Goal: Information Seeking & Learning: Learn about a topic

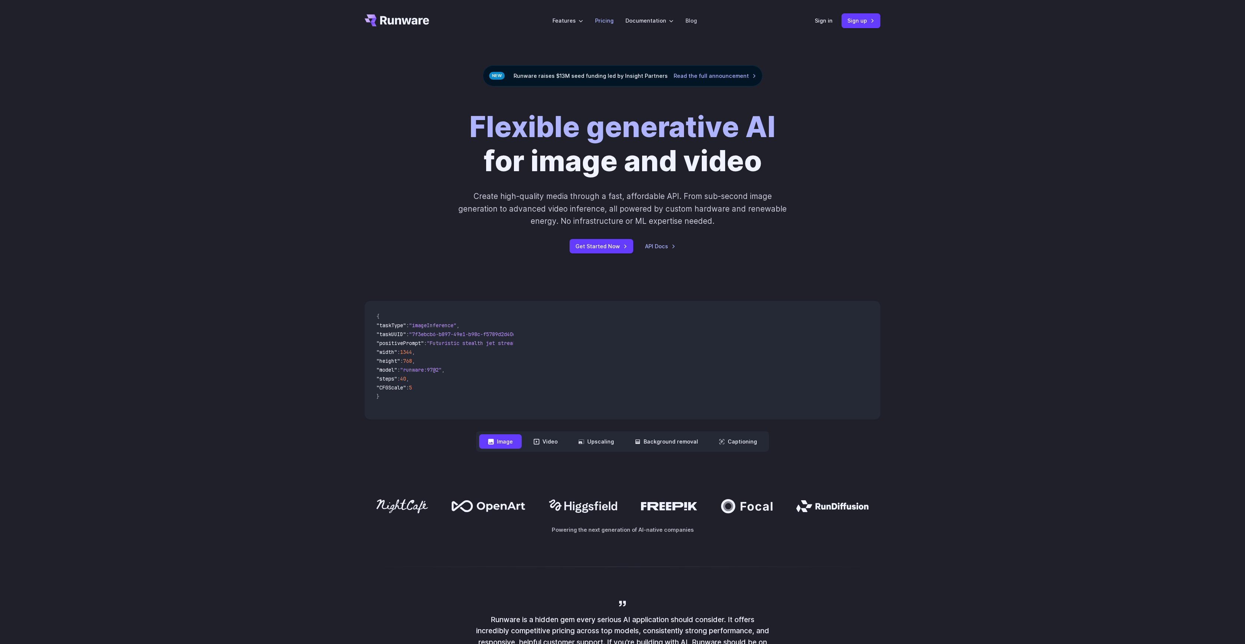
click at [607, 17] on link "Pricing" at bounding box center [604, 20] width 19 height 9
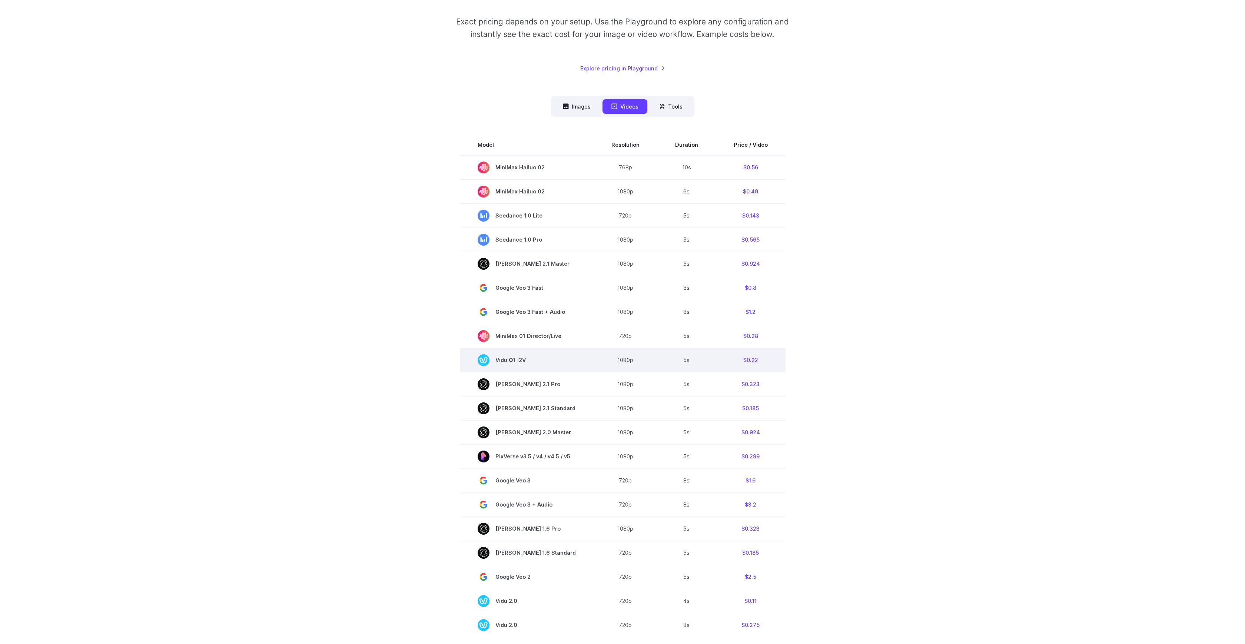
scroll to position [175, 0]
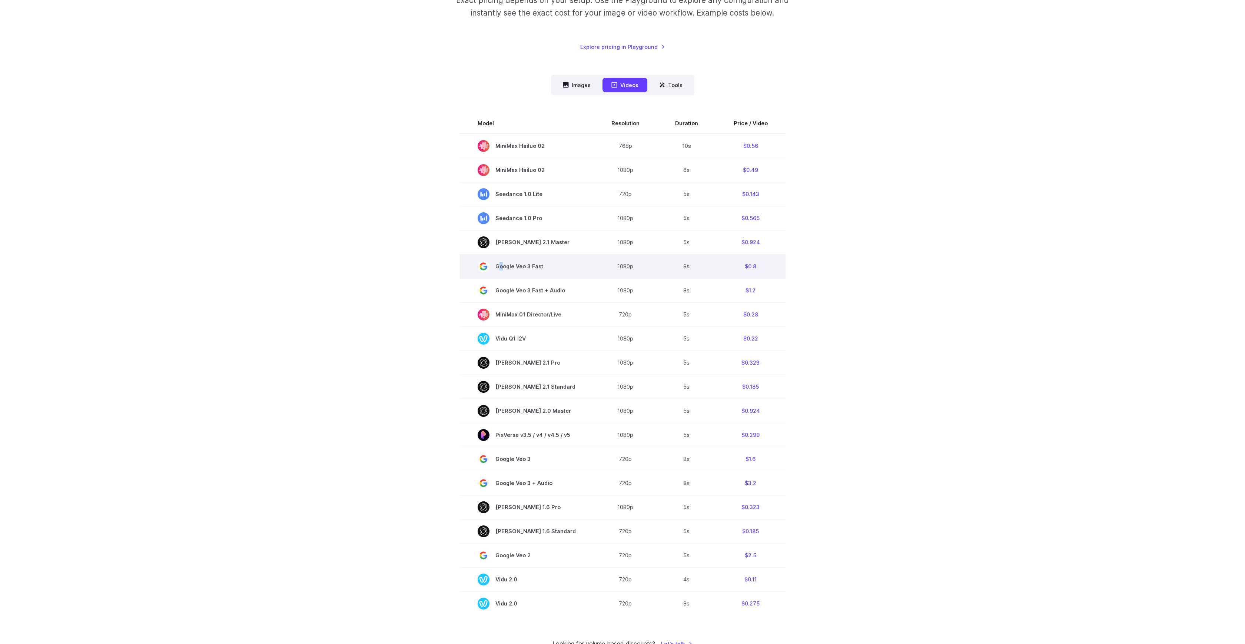
drag, startPoint x: 504, startPoint y: 269, endPoint x: 555, endPoint y: 272, distance: 50.9
click at [555, 272] on span "Google Veo 3 Fast" at bounding box center [527, 267] width 98 height 12
click at [554, 271] on span "Google Veo 3 Fast" at bounding box center [527, 267] width 98 height 12
drag, startPoint x: 547, startPoint y: 268, endPoint x: 554, endPoint y: 268, distance: 6.7
click at [554, 268] on span "Google Veo 3 Fast" at bounding box center [527, 267] width 98 height 12
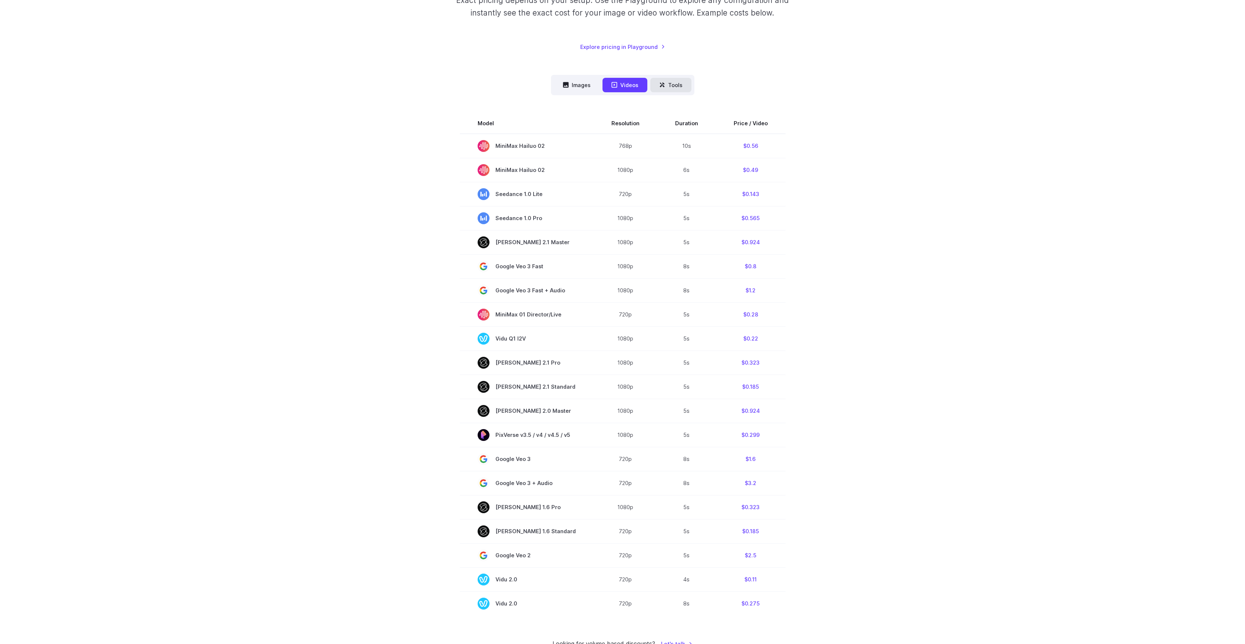
click at [666, 88] on button "Tools" at bounding box center [671, 85] width 41 height 14
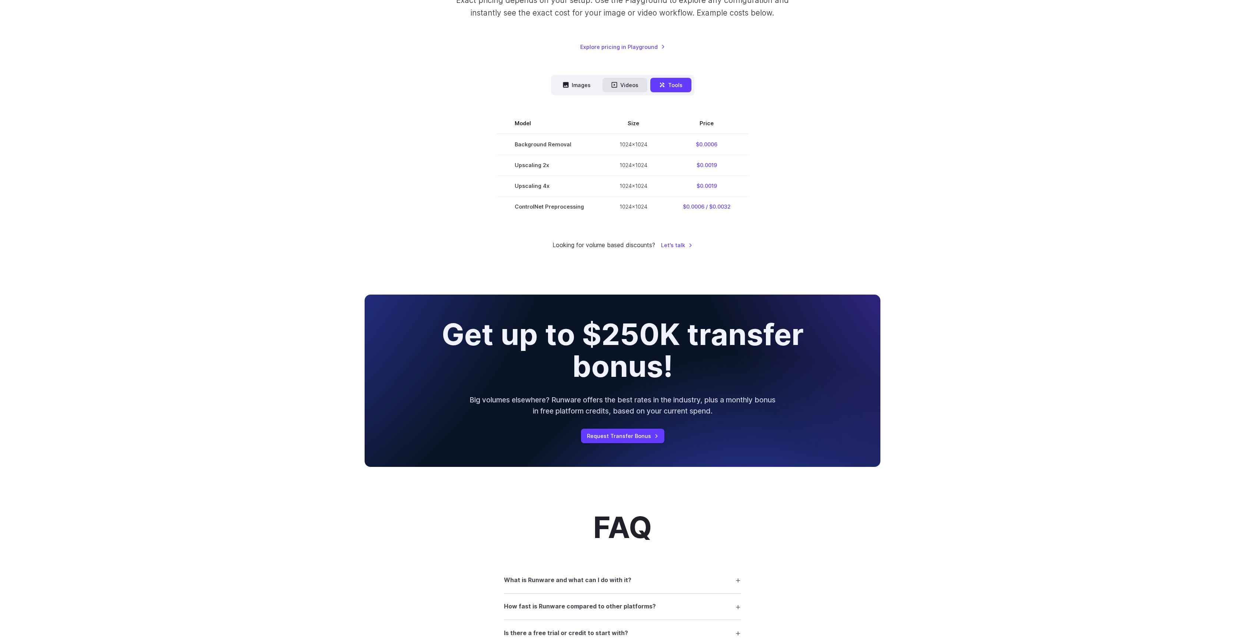
click at [626, 88] on button "Videos" at bounding box center [625, 85] width 45 height 14
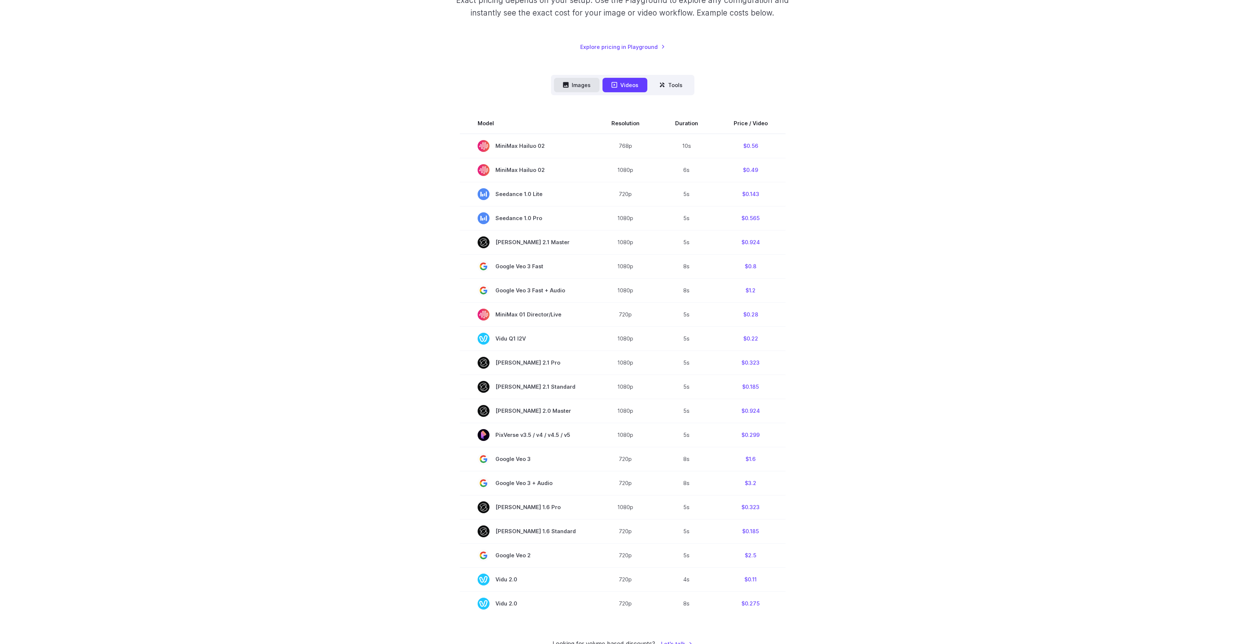
click at [572, 84] on button "Images" at bounding box center [577, 85] width 46 height 14
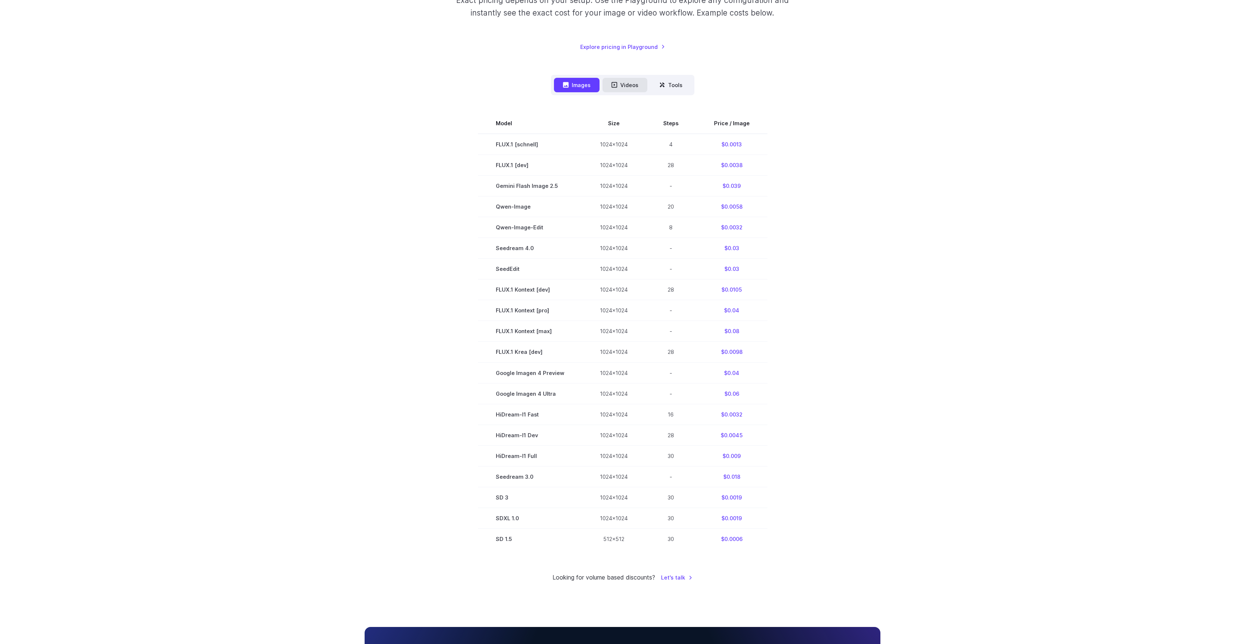
click at [626, 88] on button "Videos" at bounding box center [625, 85] width 45 height 14
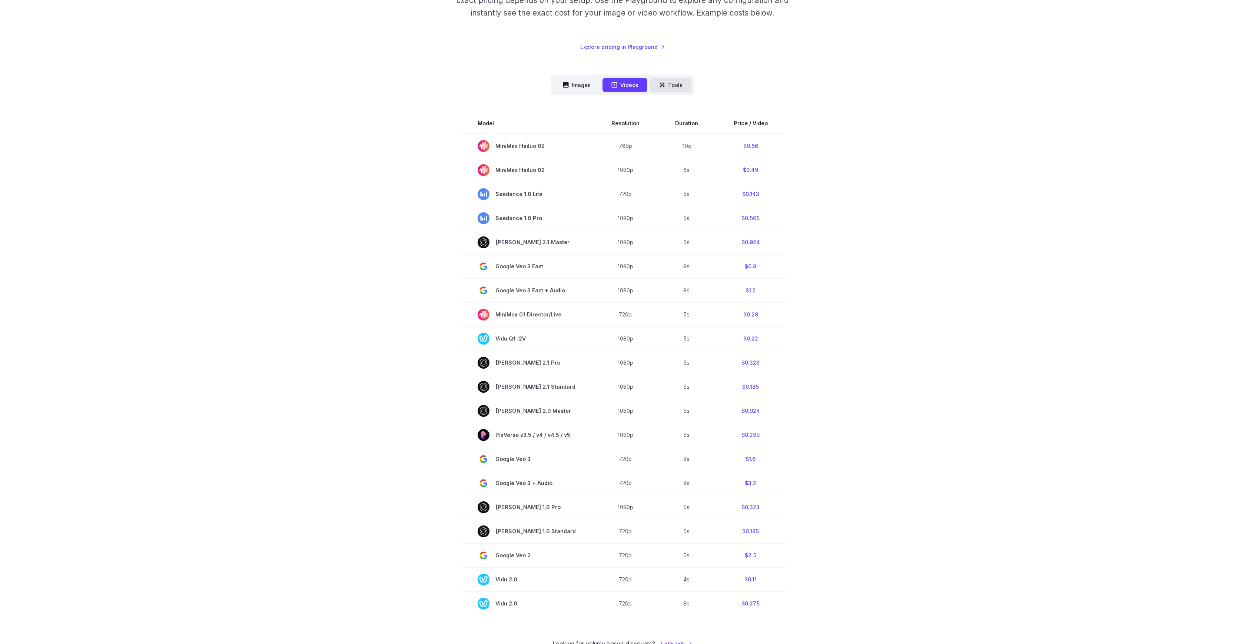
click at [670, 86] on button "Tools" at bounding box center [671, 85] width 41 height 14
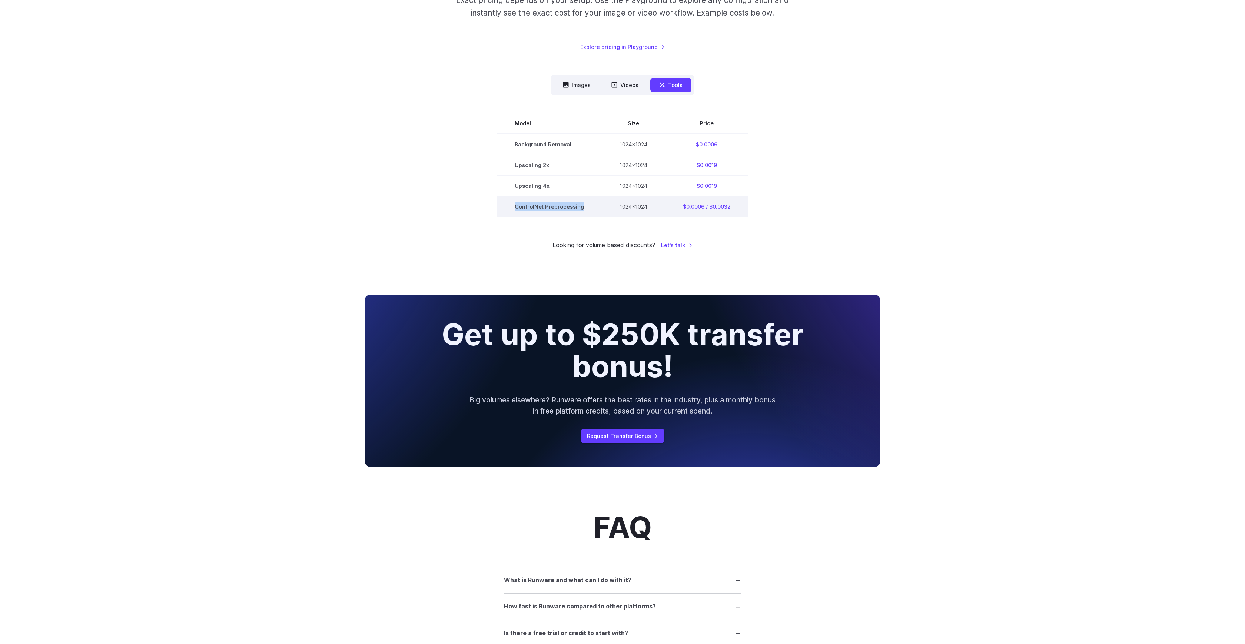
drag, startPoint x: 511, startPoint y: 208, endPoint x: 595, endPoint y: 216, distance: 84.2
click at [595, 216] on td "ControlNet Preprocessing" at bounding box center [549, 206] width 105 height 21
click at [594, 216] on td "ControlNet Preprocessing" at bounding box center [549, 206] width 105 height 21
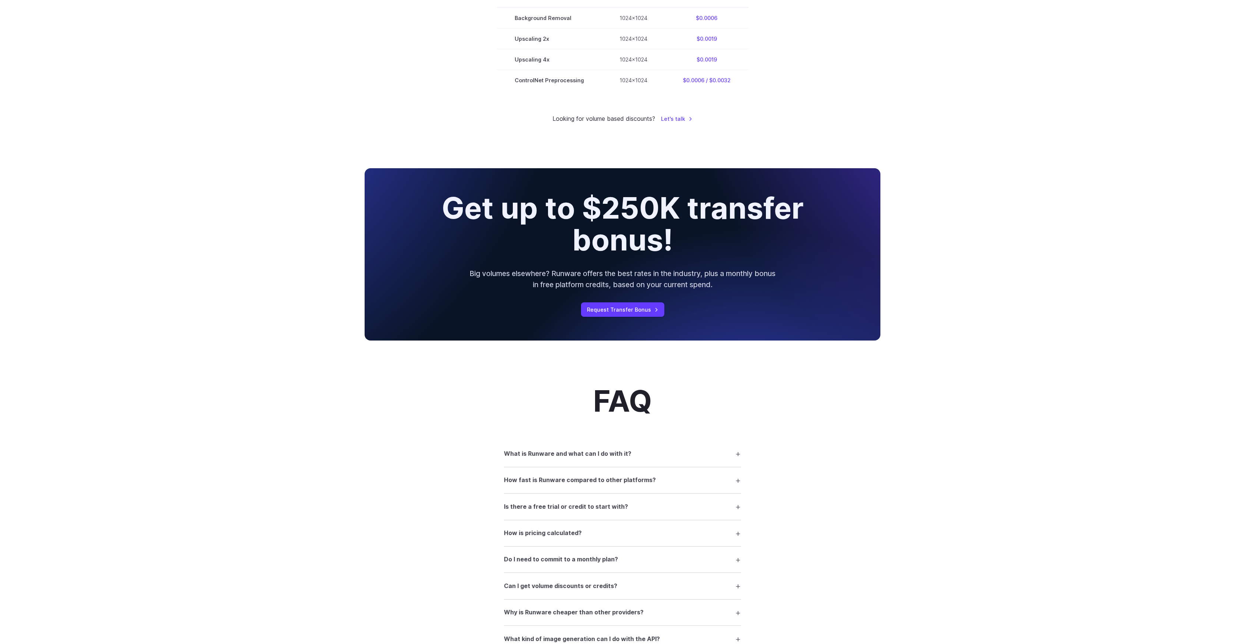
scroll to position [344, 0]
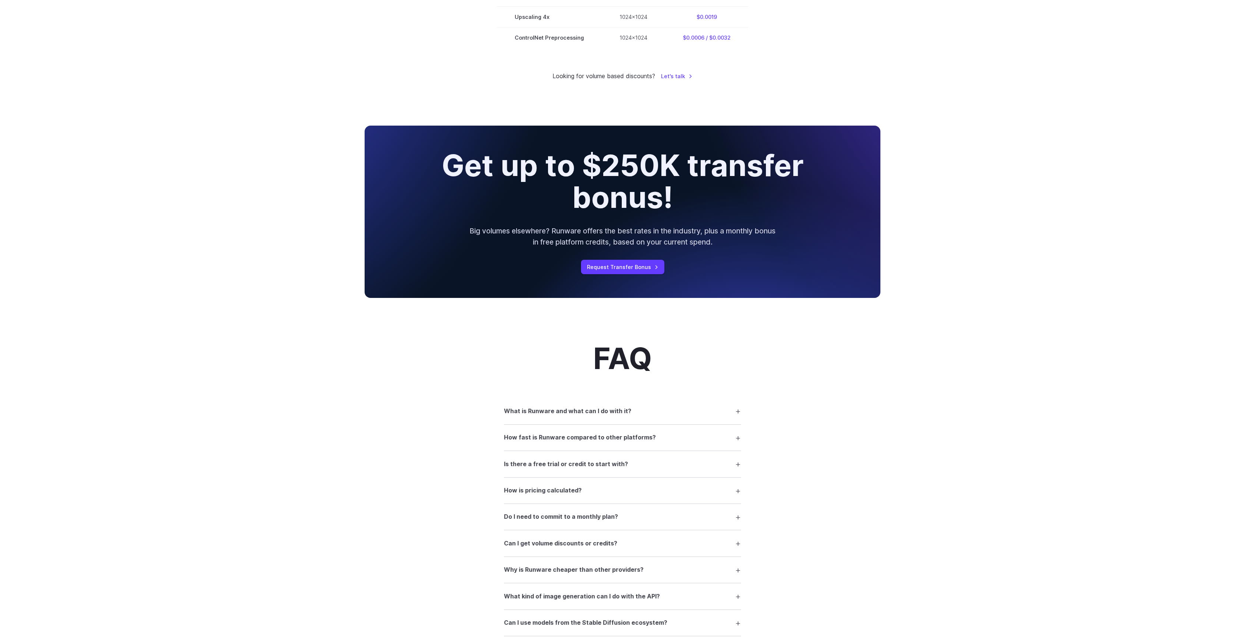
click at [606, 412] on h3 "What is Runware and what can I do with it?" at bounding box center [568, 412] width 128 height 10
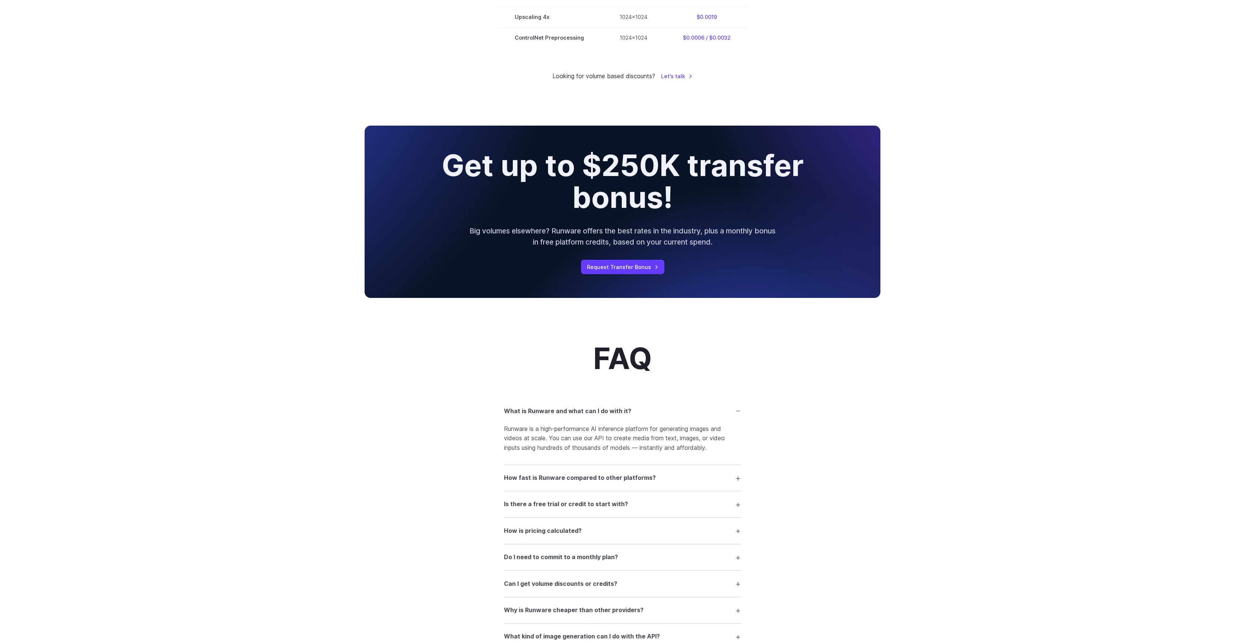
click at [606, 411] on h3 "What is Runware and what can I do with it?" at bounding box center [568, 412] width 128 height 10
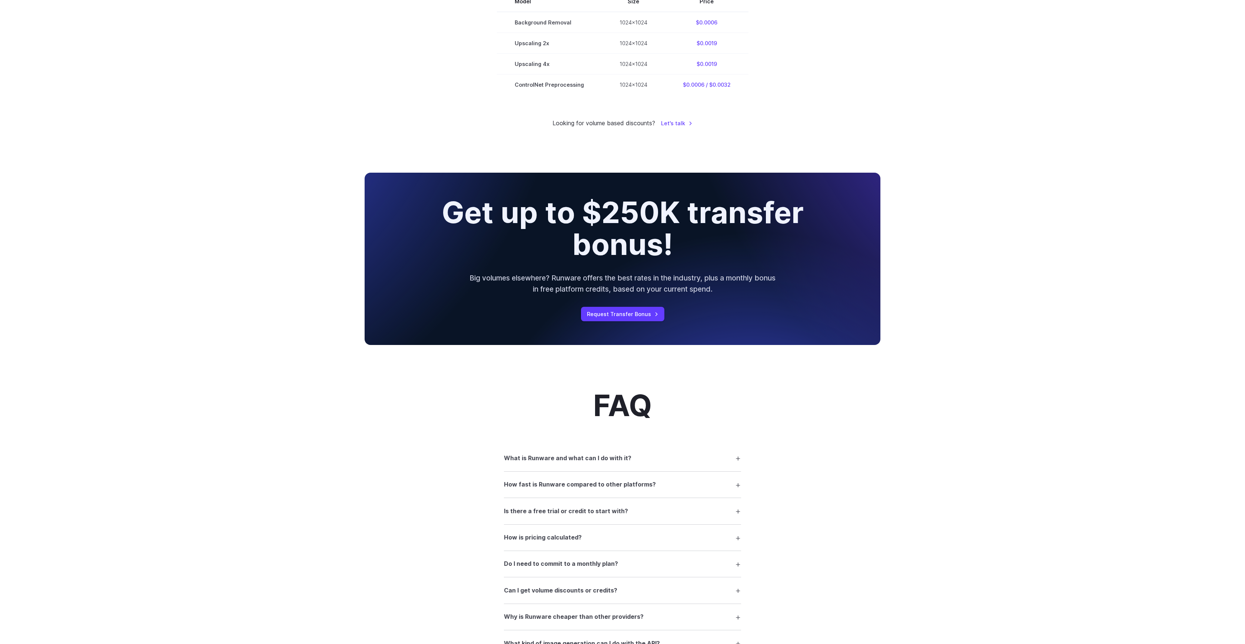
scroll to position [0, 0]
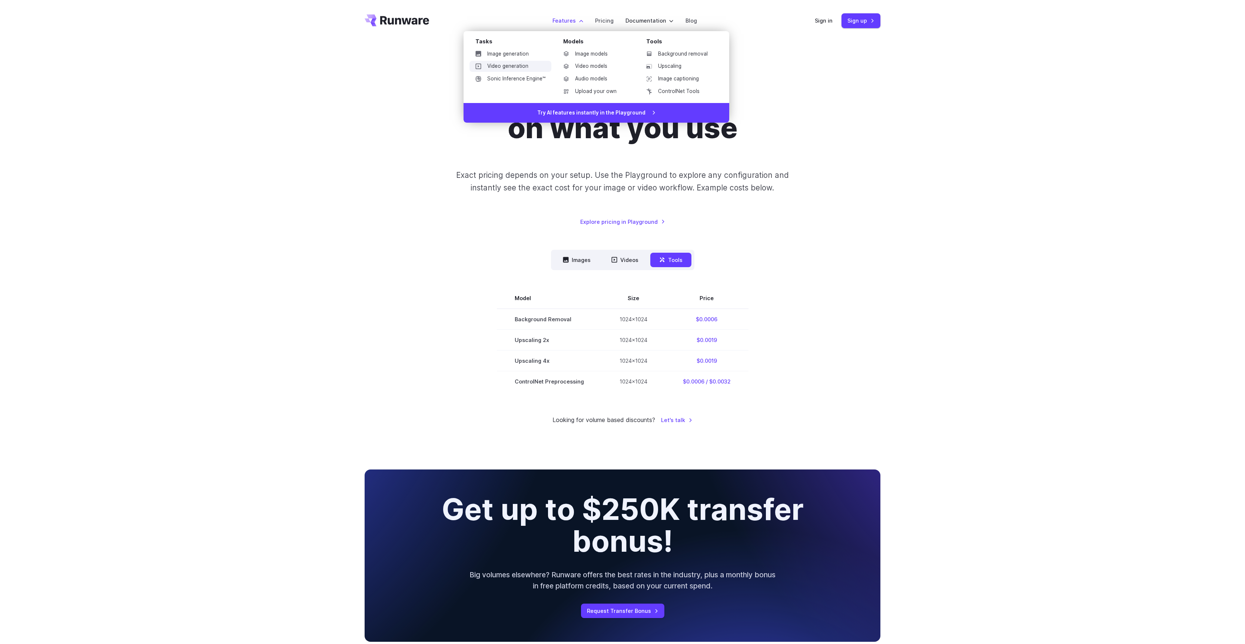
click at [514, 64] on link "Video generation" at bounding box center [511, 66] width 82 height 11
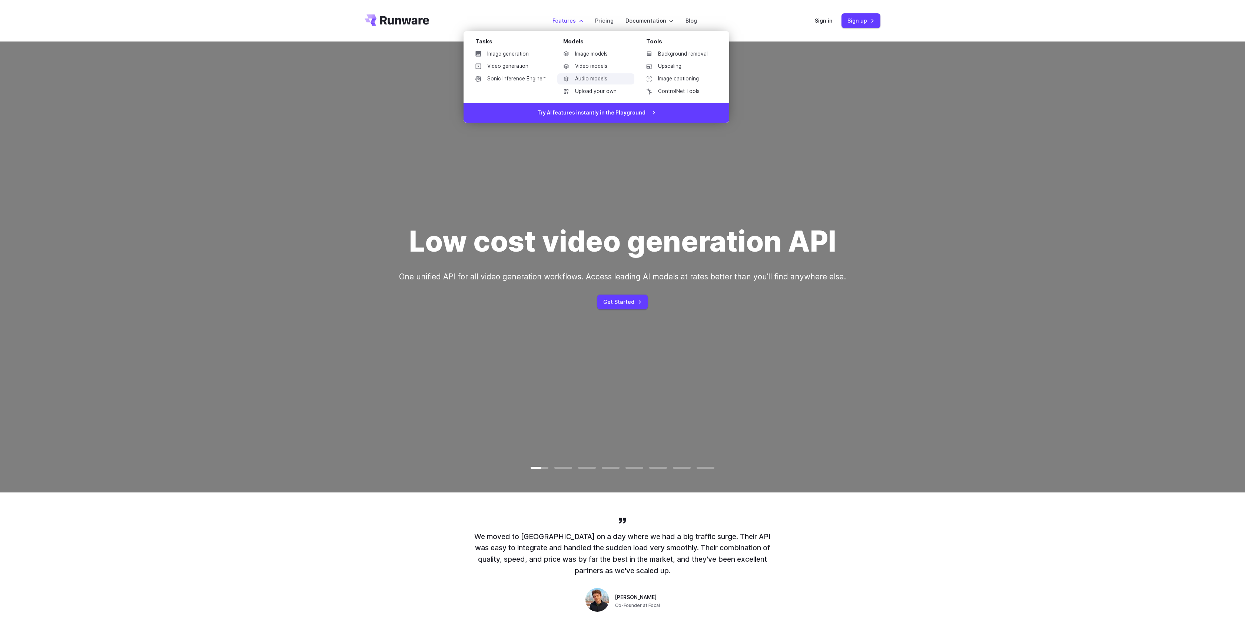
click at [599, 82] on link "Audio models" at bounding box center [595, 78] width 77 height 11
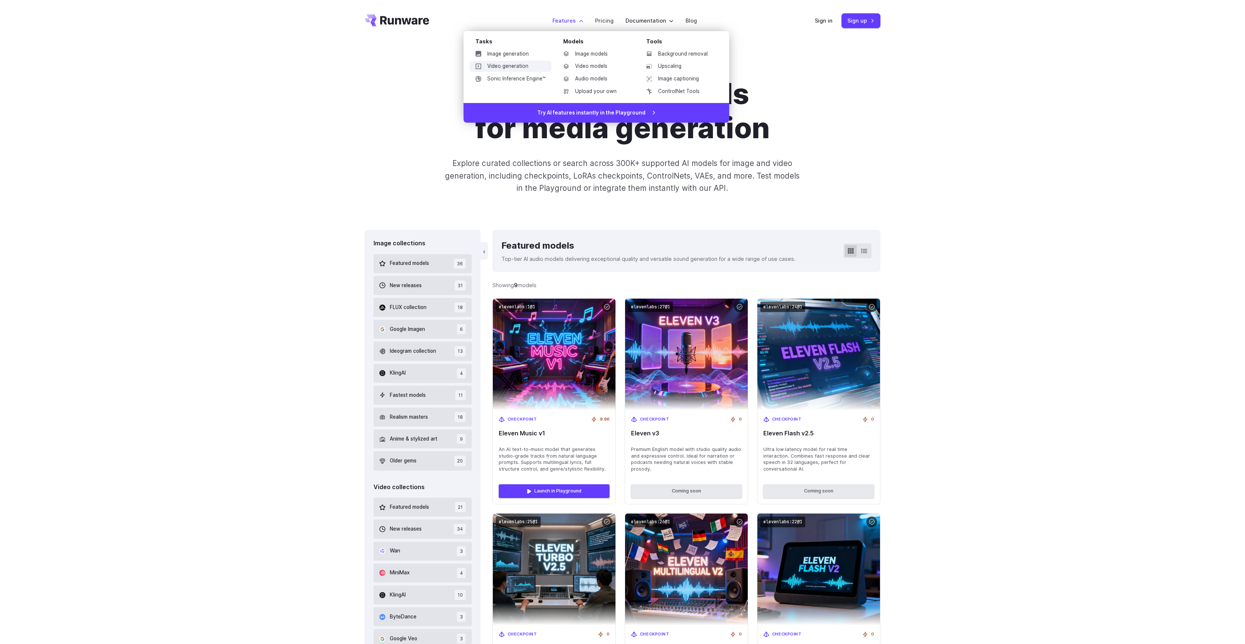
click at [495, 66] on link "Video generation" at bounding box center [511, 66] width 82 height 11
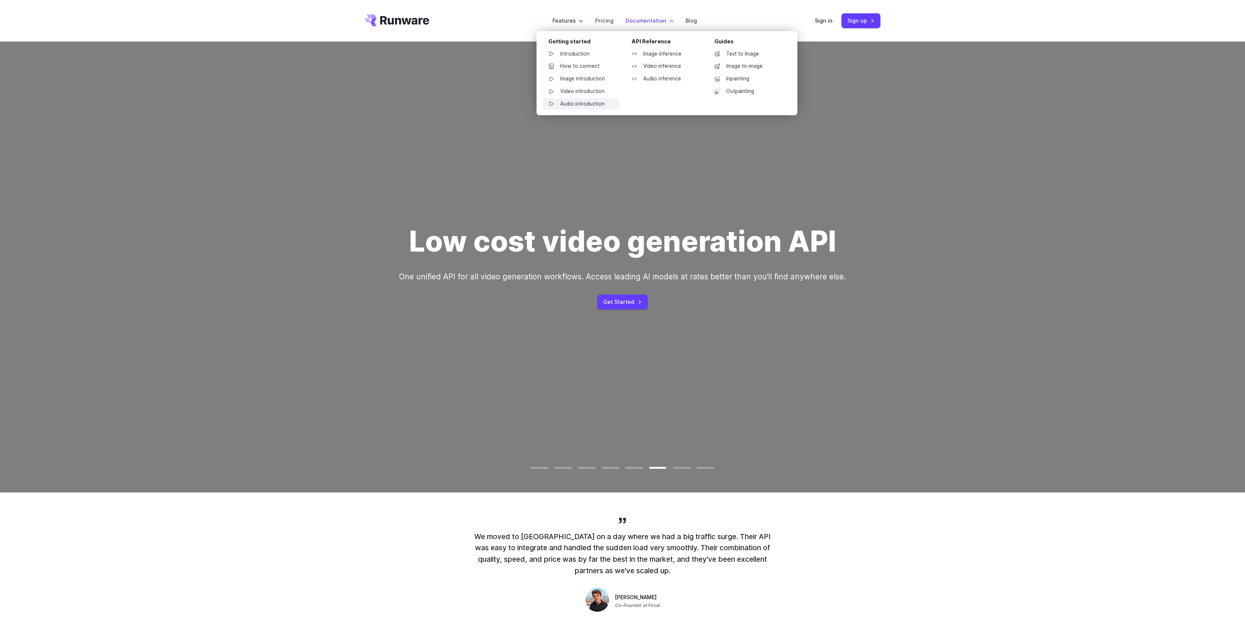
click at [589, 102] on link "Audio introduction" at bounding box center [581, 104] width 77 height 11
